Goal: Task Accomplishment & Management: Use online tool/utility

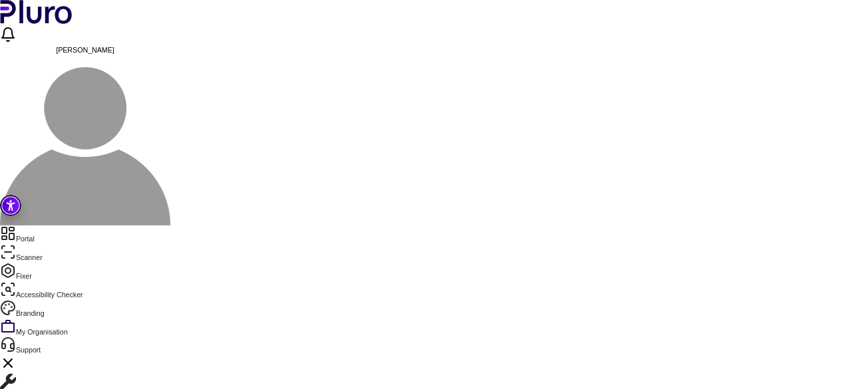
click at [43, 263] on link "Fixer" at bounding box center [426, 272] width 852 height 19
click at [37, 282] on link "Accessibility Checker" at bounding box center [426, 291] width 852 height 19
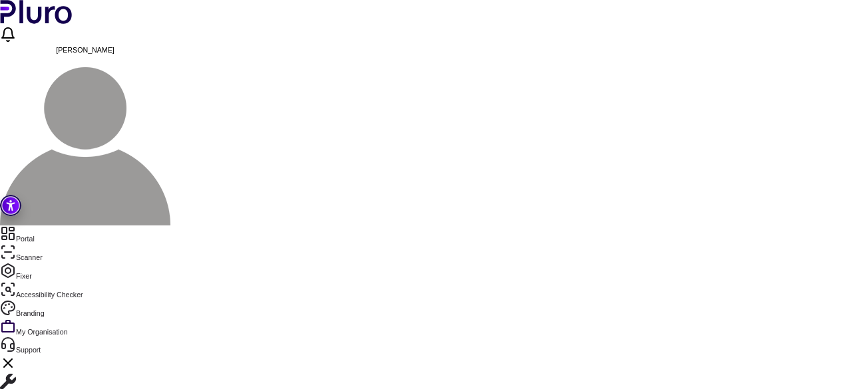
click at [59, 226] on link "Portal" at bounding box center [426, 235] width 852 height 19
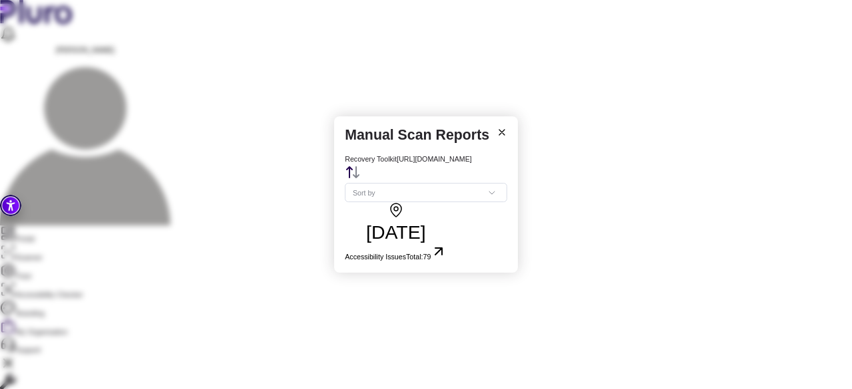
click at [431, 253] on span "79" at bounding box center [427, 257] width 8 height 8
click at [447, 244] on icon "Open report, date: 19.05.2025, total errors: 79" at bounding box center [439, 252] width 16 height 16
click at [405, 221] on h3 "[DATE]" at bounding box center [396, 232] width 102 height 23
click at [302, 188] on div "Manual Scan Reports Recovery Toolkit [URL][DOMAIN_NAME] Sort by [DATE] Accessib…" at bounding box center [426, 194] width 852 height 389
click at [447, 206] on button "[DATE] Accessibility Issues Total: 79" at bounding box center [396, 232] width 102 height 60
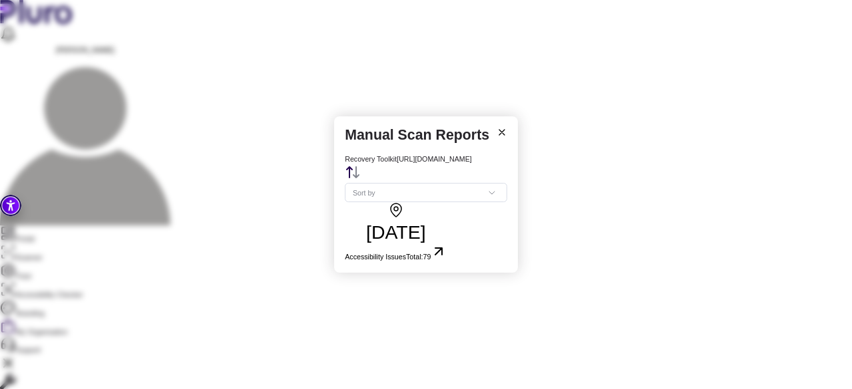
click at [442, 248] on icon "Open report, date: 19.05.2025, total errors: 79" at bounding box center [438, 251] width 7 height 7
click at [499, 186] on span "Set sorting" at bounding box center [426, 192] width 146 height 13
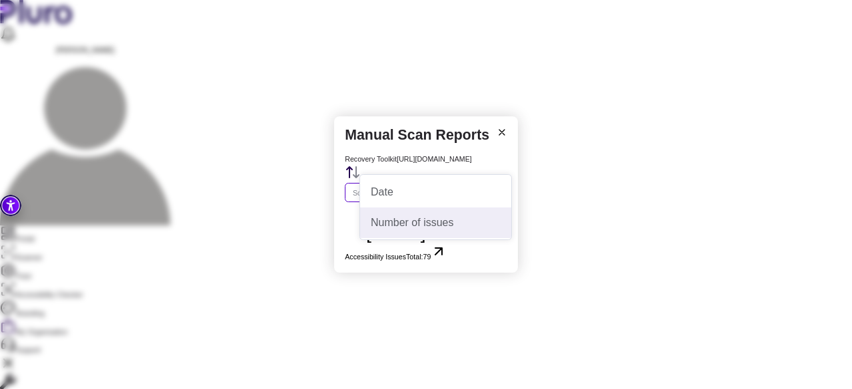
click at [445, 227] on div "Number of issues" at bounding box center [436, 223] width 130 height 15
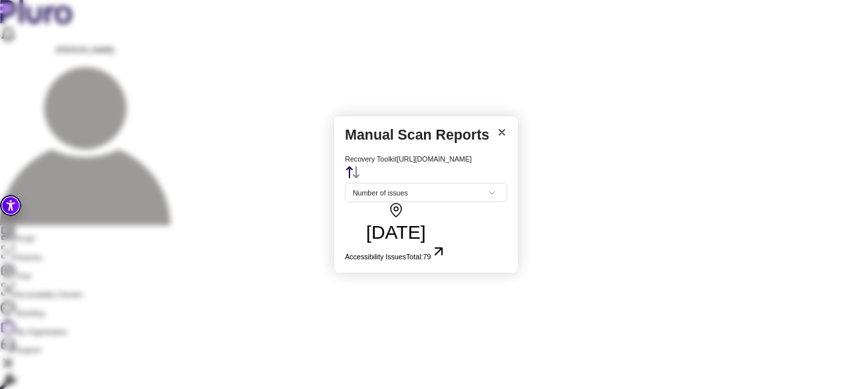
click at [447, 202] on button "[DATE] Accessibility Issues Total: 79" at bounding box center [396, 232] width 102 height 60
click at [383, 221] on h3 "[DATE]" at bounding box center [396, 232] width 102 height 23
click at [513, 116] on div "Manual Scan Reports Recovery Toolkit [URL][DOMAIN_NAME] Number of issues [DATE]…" at bounding box center [426, 194] width 184 height 157
click at [507, 127] on icon at bounding box center [502, 132] width 11 height 11
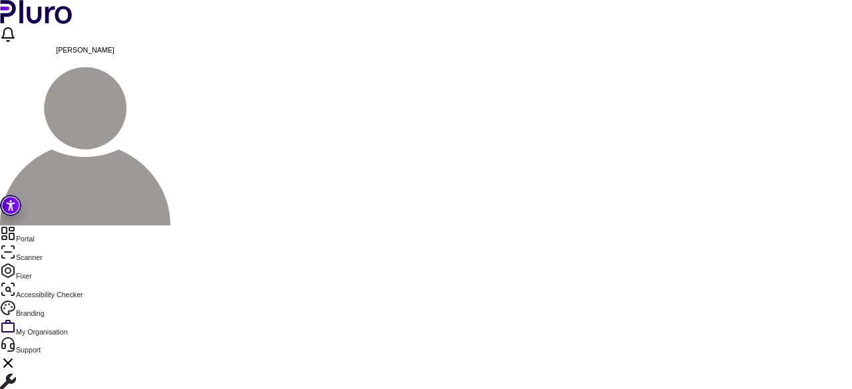
scroll to position [0, 0]
click at [41, 244] on link "Scanner" at bounding box center [426, 253] width 852 height 19
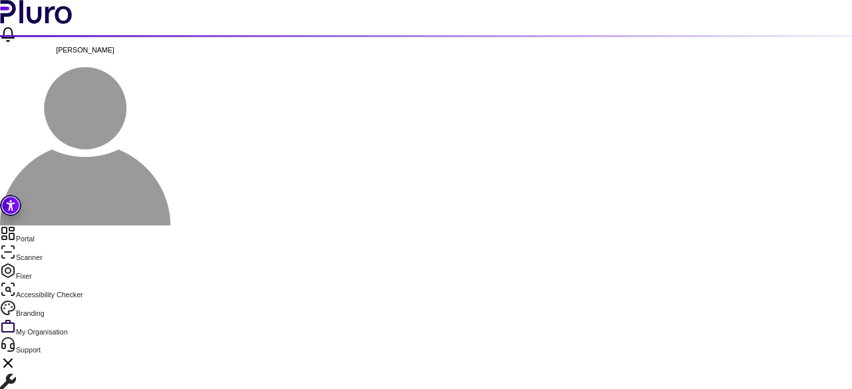
click at [51, 282] on link "Accessibility Checker" at bounding box center [426, 291] width 852 height 19
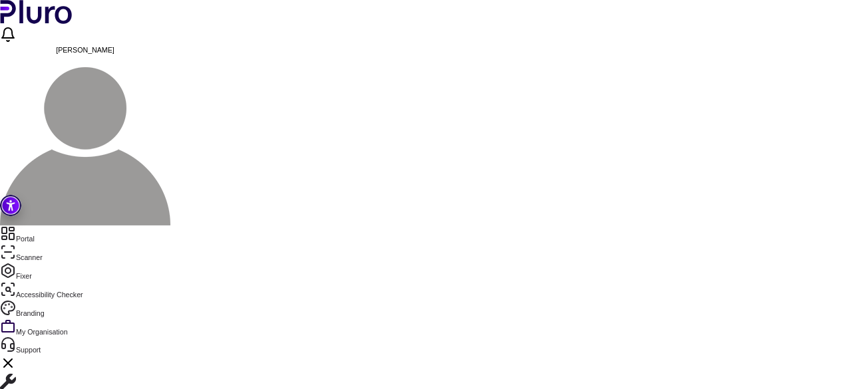
scroll to position [29, 0]
click at [36, 244] on link "Scanner" at bounding box center [426, 253] width 852 height 19
click at [49, 226] on link "Portal" at bounding box center [426, 235] width 852 height 19
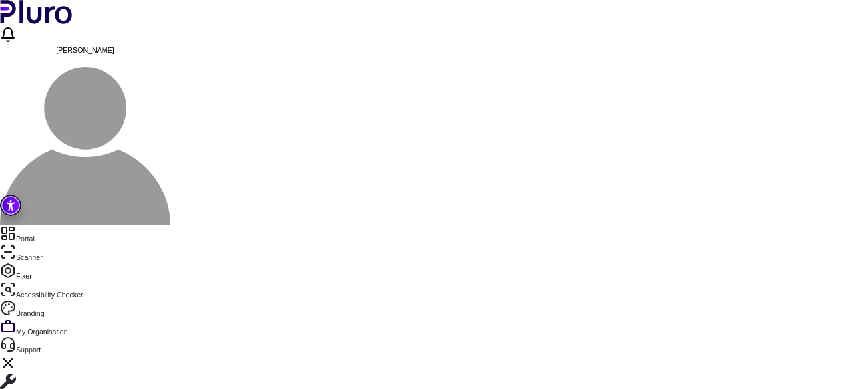
click at [34, 282] on link "Accessibility Checker" at bounding box center [426, 291] width 852 height 19
paste input "**********"
type input "**********"
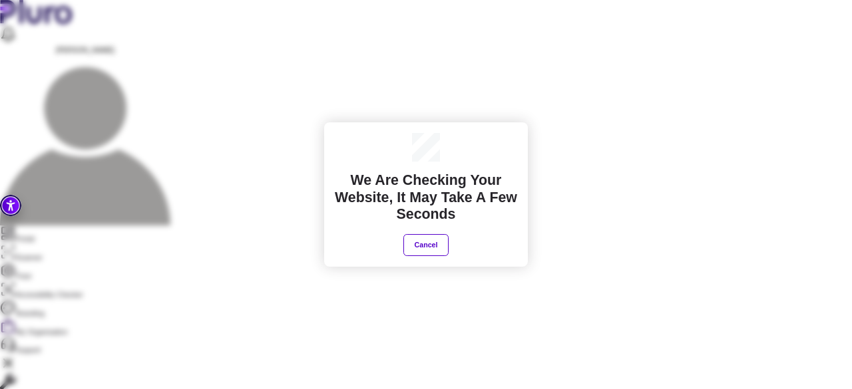
click at [747, 59] on div "We are checking your website, It may take a few seconds Cancel" at bounding box center [426, 194] width 852 height 389
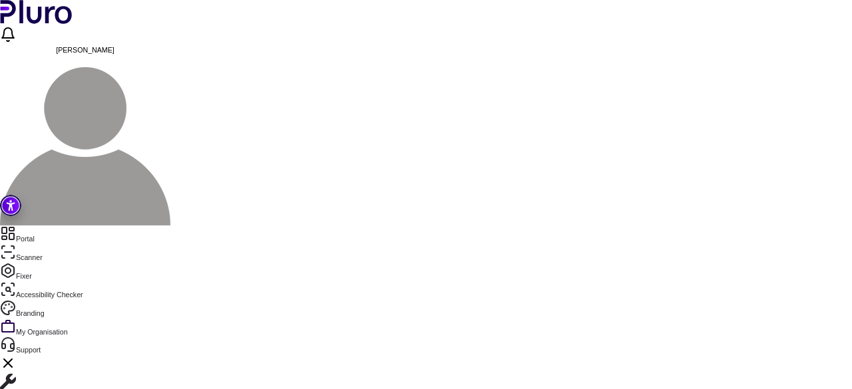
scroll to position [282, 0]
click at [55, 226] on link "Portal" at bounding box center [426, 235] width 852 height 19
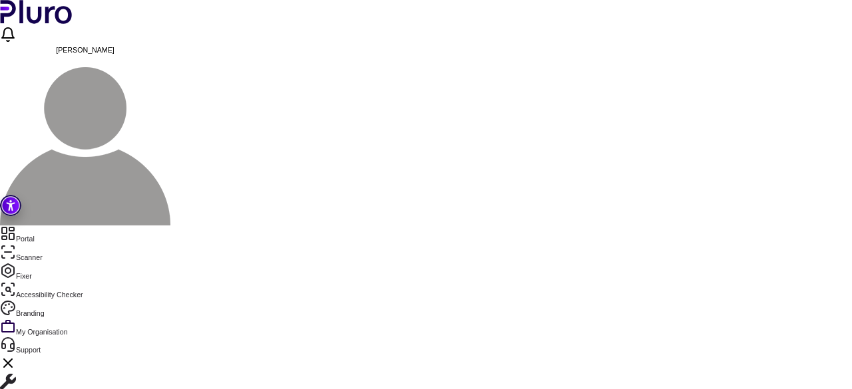
click at [60, 282] on link "Accessibility Checker" at bounding box center [426, 291] width 852 height 19
